Goal: Find specific page/section: Find specific page/section

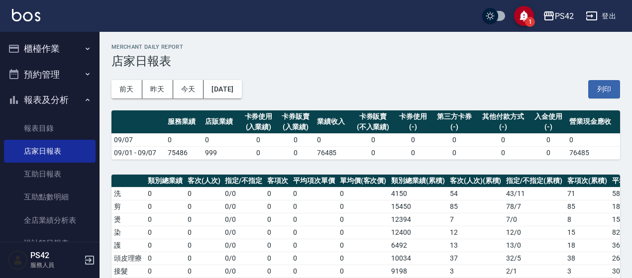
click at [26, 169] on link "互助日報表" at bounding box center [50, 174] width 92 height 23
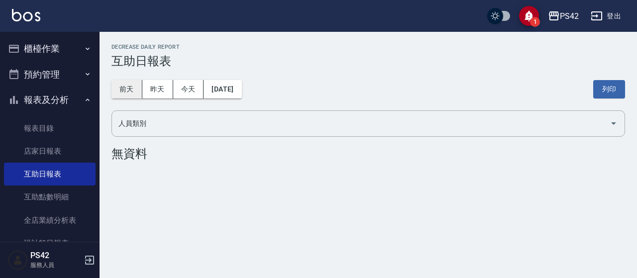
click at [133, 86] on button "前天" at bounding box center [126, 89] width 31 height 18
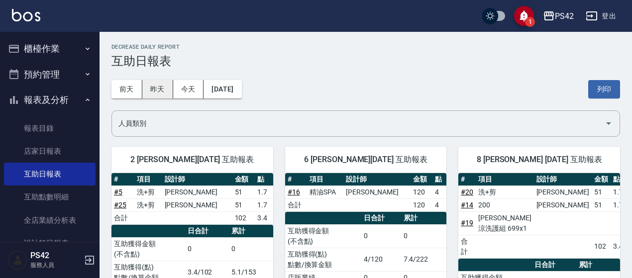
click at [169, 86] on button "昨天" at bounding box center [157, 89] width 31 height 18
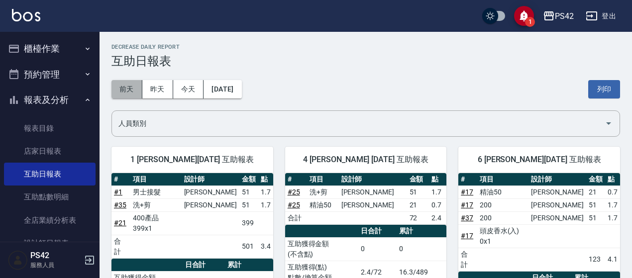
click at [132, 91] on button "前天" at bounding box center [126, 89] width 31 height 18
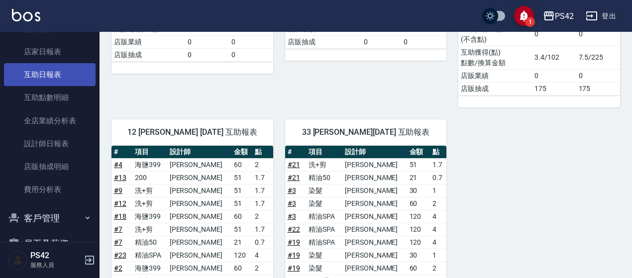
scroll to position [149, 0]
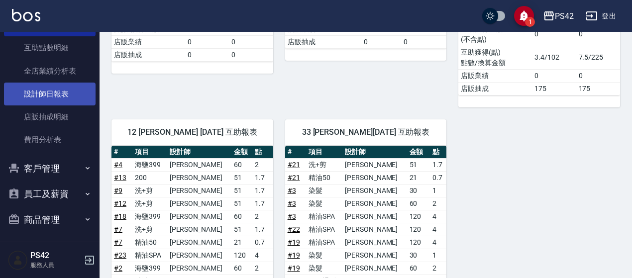
click at [43, 98] on link "設計師日報表" at bounding box center [50, 94] width 92 height 23
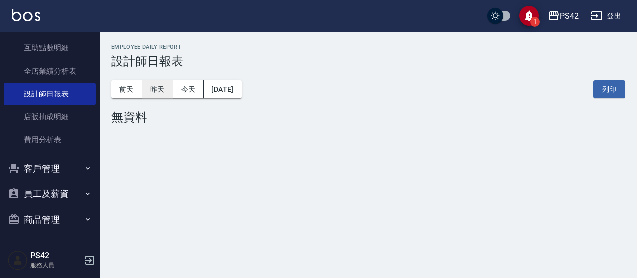
click at [166, 91] on button "昨天" at bounding box center [157, 89] width 31 height 18
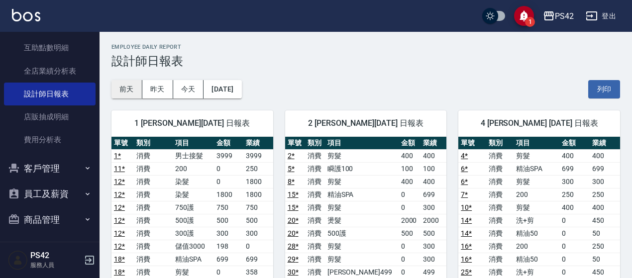
click at [121, 95] on button "前天" at bounding box center [126, 89] width 31 height 18
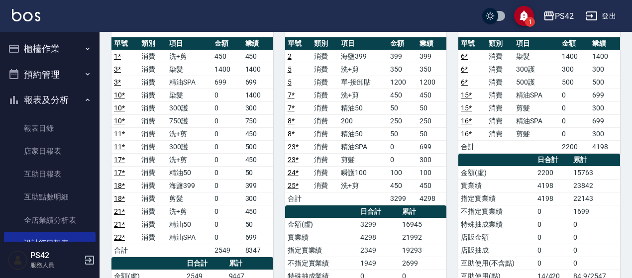
click at [42, 44] on button "櫃檯作業" at bounding box center [50, 49] width 92 height 26
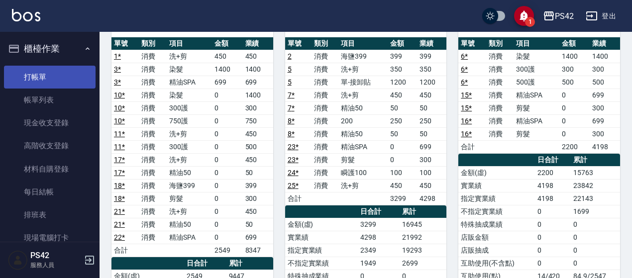
click at [42, 68] on link "打帳單" at bounding box center [50, 77] width 92 height 23
